Goal: Check status: Check status

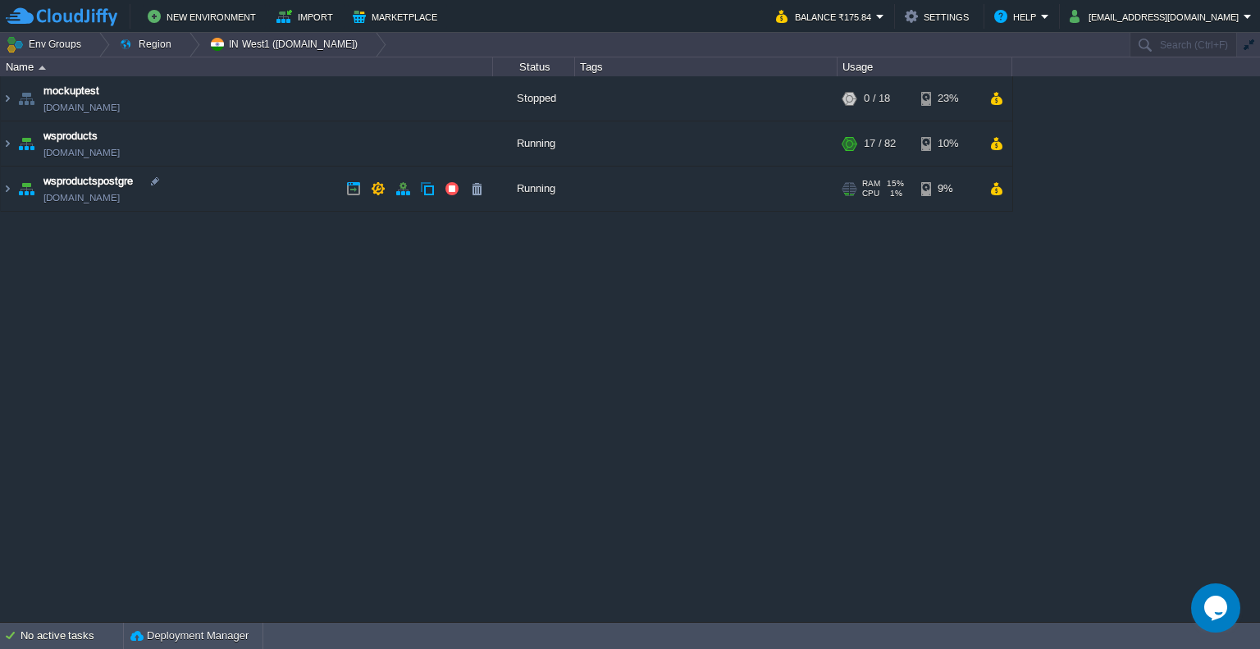
click at [285, 203] on td "wsproductspostgre [DOMAIN_NAME]" at bounding box center [247, 188] width 492 height 45
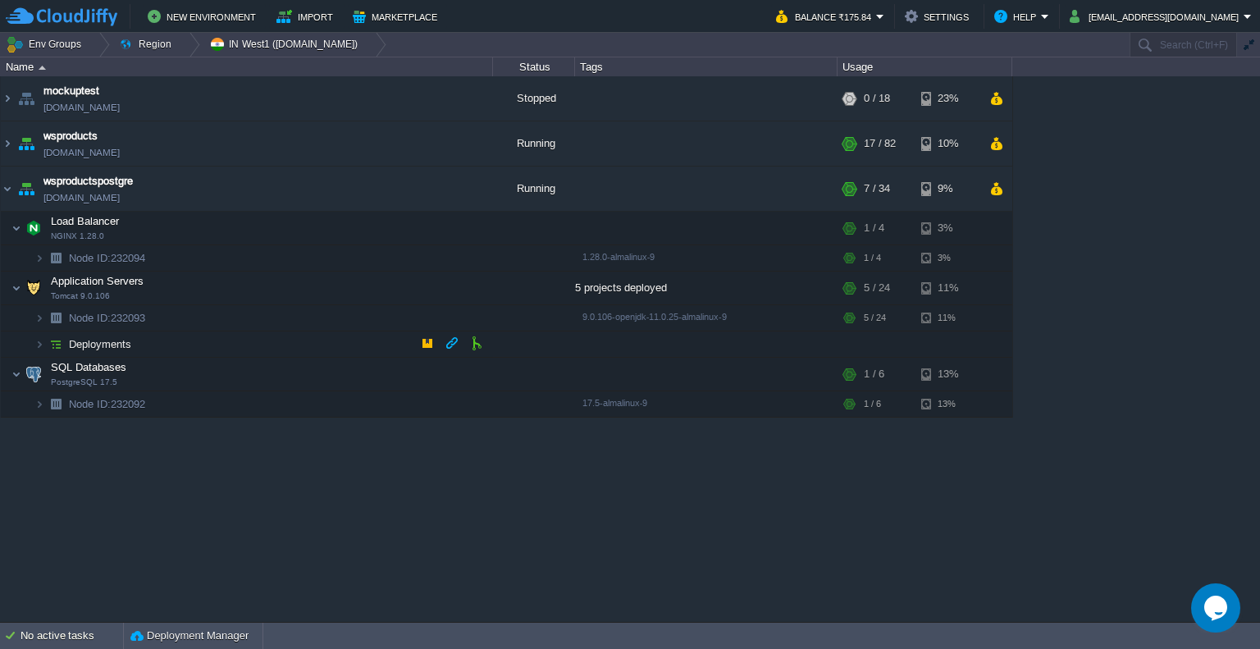
click at [225, 347] on td "Deployments" at bounding box center [247, 344] width 492 height 26
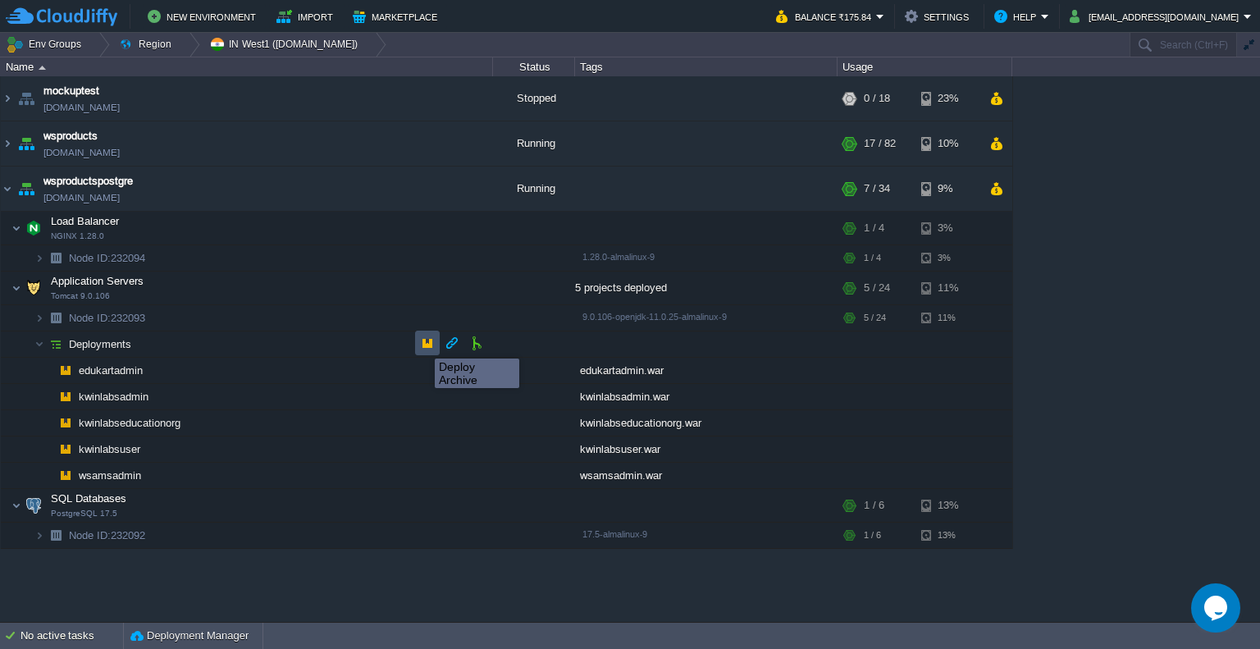
click at [422, 344] on button "button" at bounding box center [427, 342] width 15 height 15
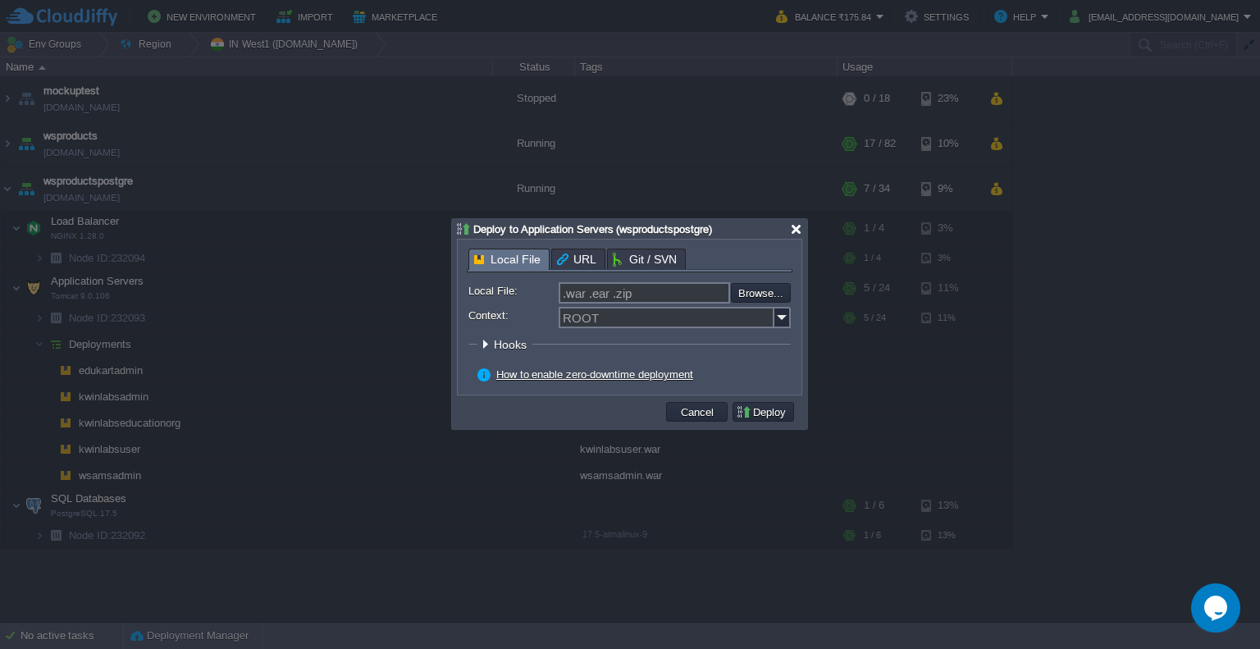
click at [796, 233] on div at bounding box center [796, 229] width 12 height 12
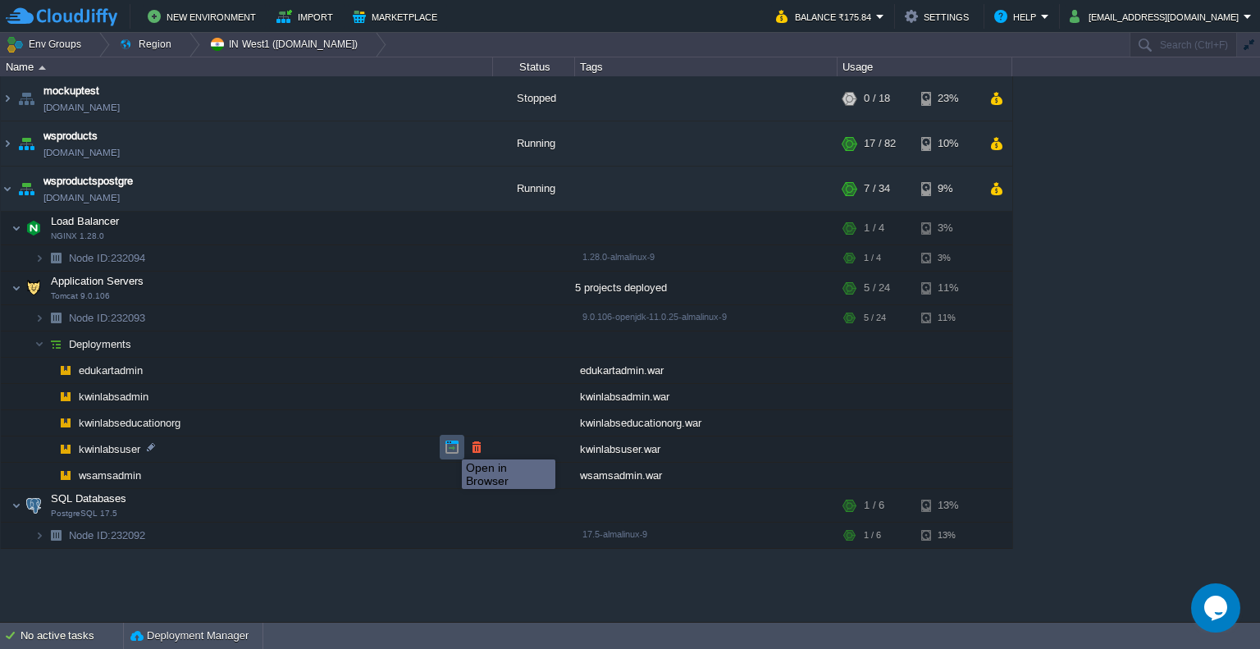
click at [449, 445] on button "button" at bounding box center [452, 447] width 15 height 15
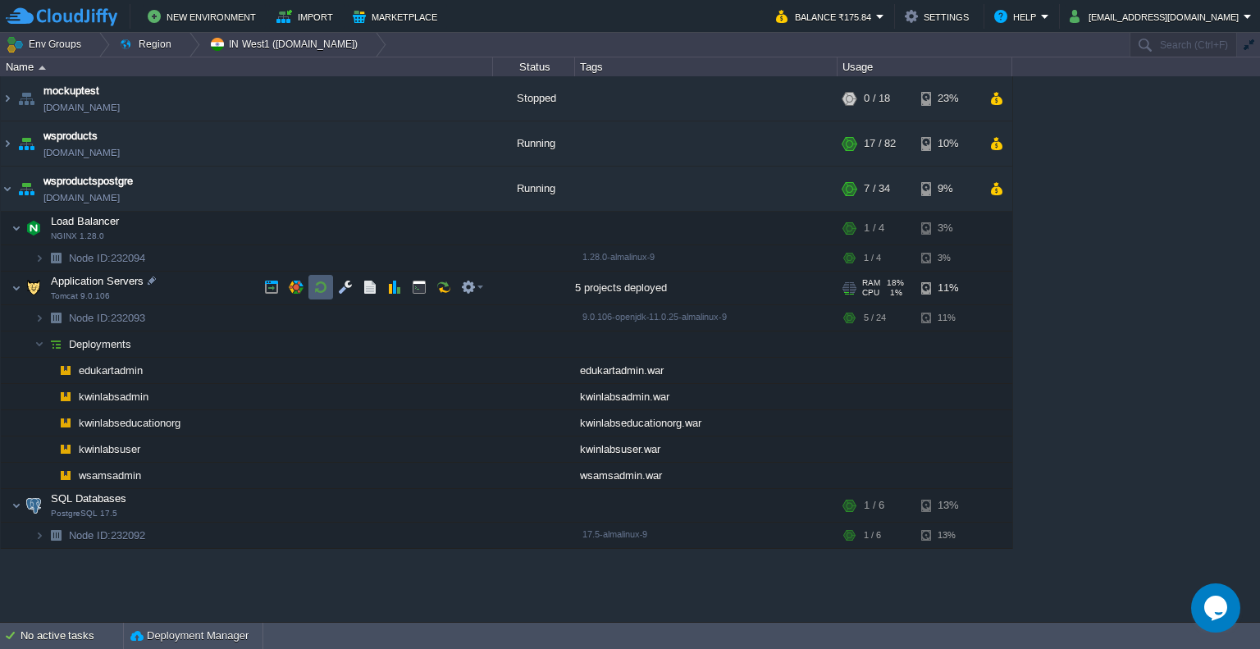
click at [322, 288] on button "button" at bounding box center [320, 287] width 15 height 15
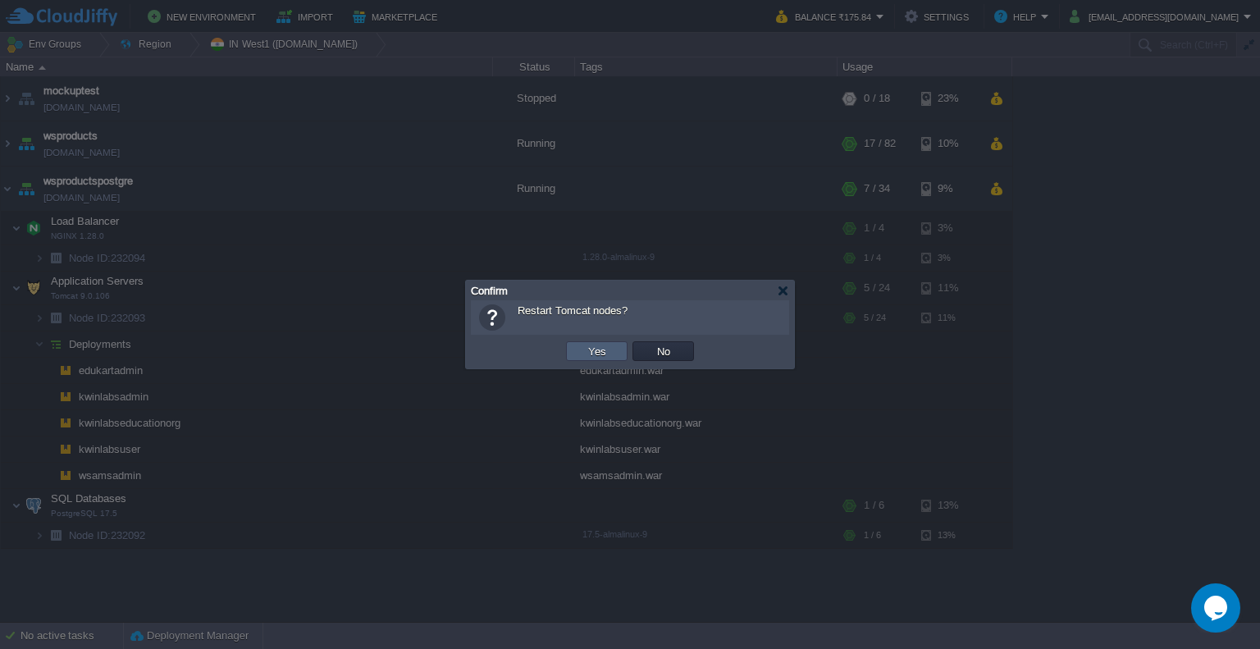
click at [611, 351] on td "Yes" at bounding box center [597, 351] width 62 height 20
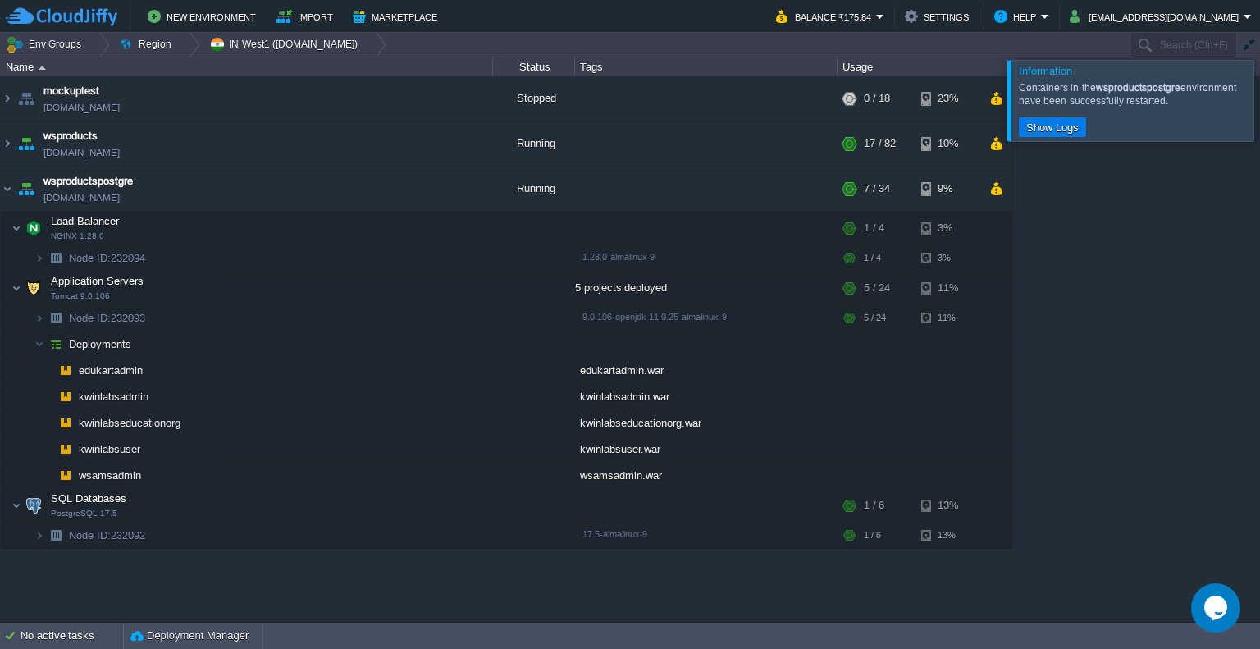
click at [1259, 116] on div at bounding box center [1279, 100] width 0 height 80
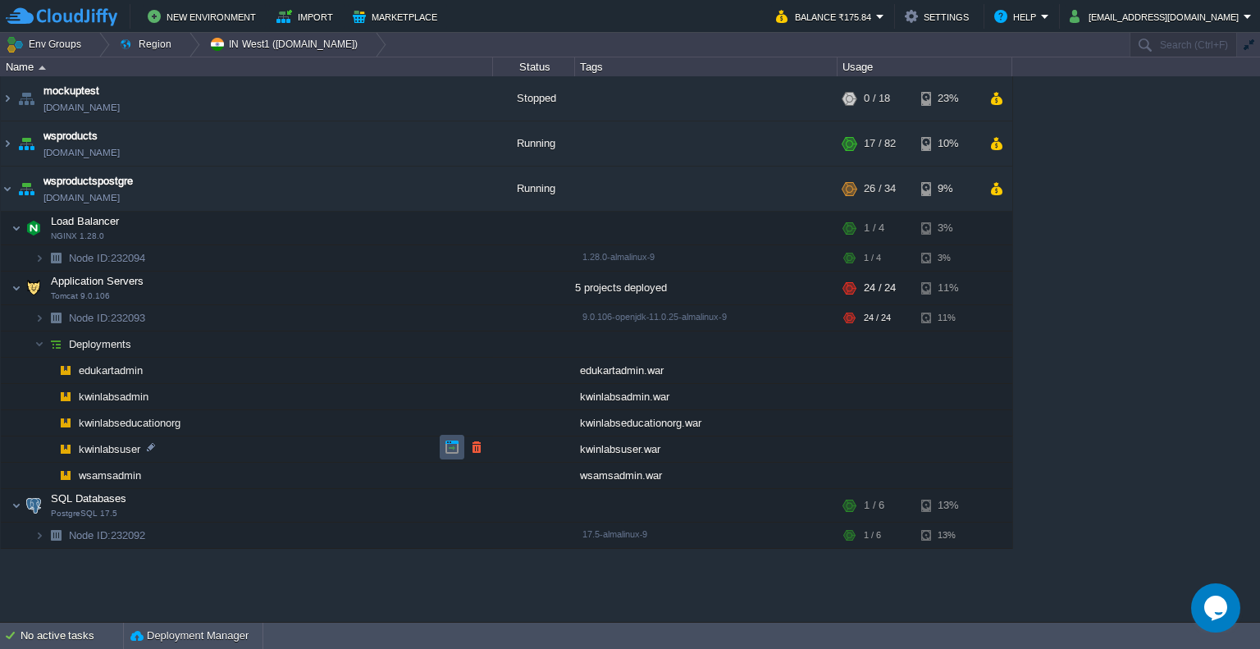
click at [458, 443] on button "button" at bounding box center [452, 447] width 15 height 15
